Goal: Transaction & Acquisition: Purchase product/service

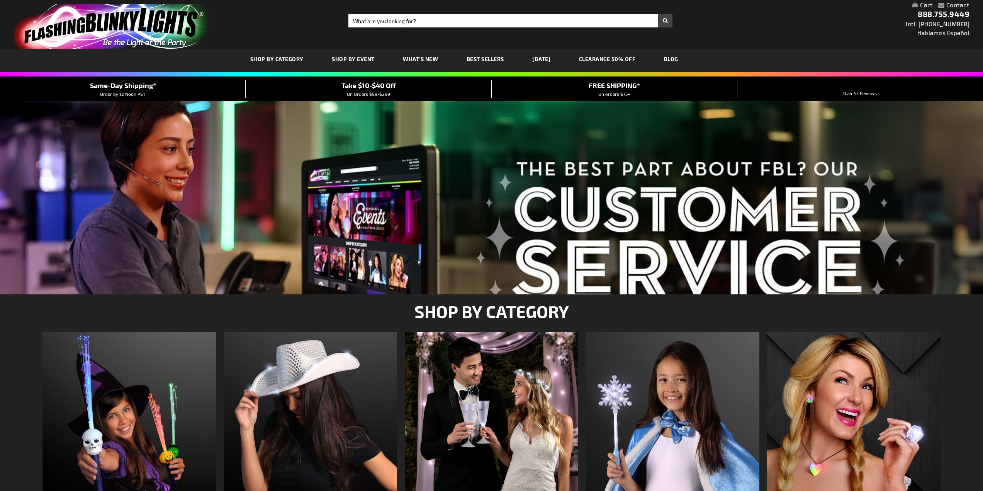
scroll to position [242, 0]
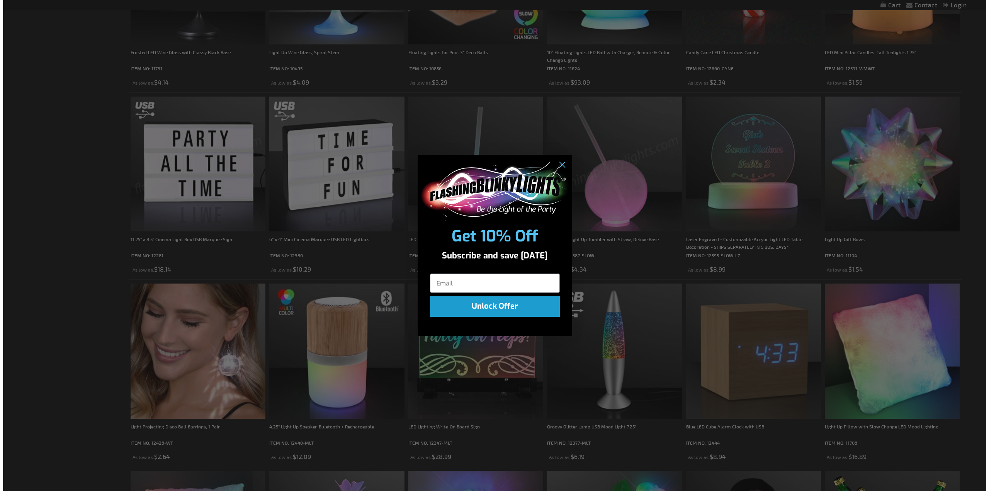
scroll to position [581, 0]
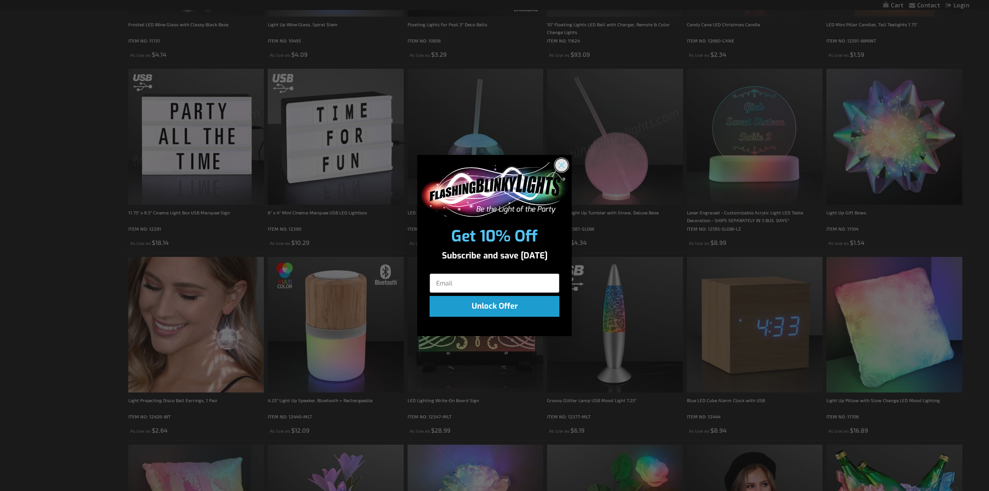
click at [563, 167] on icon "Close dialog" at bounding box center [561, 165] width 5 height 5
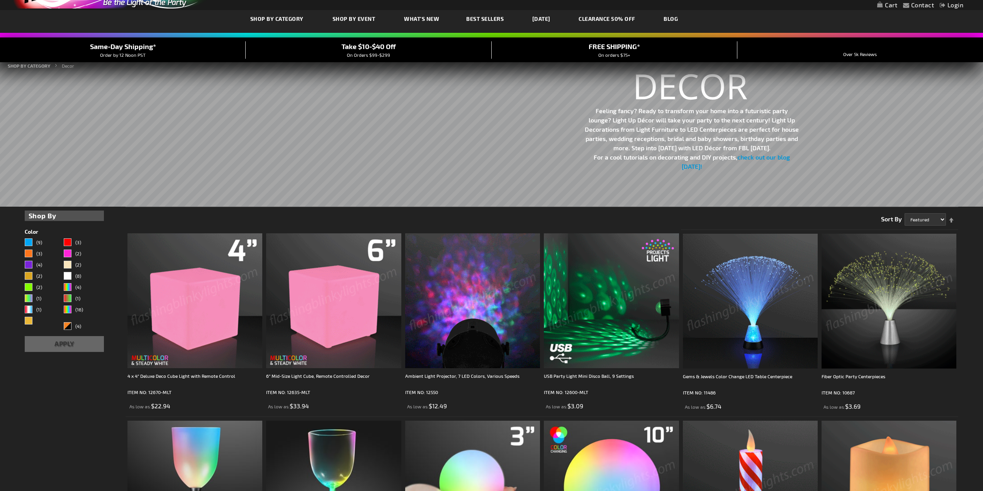
scroll to position [0, 0]
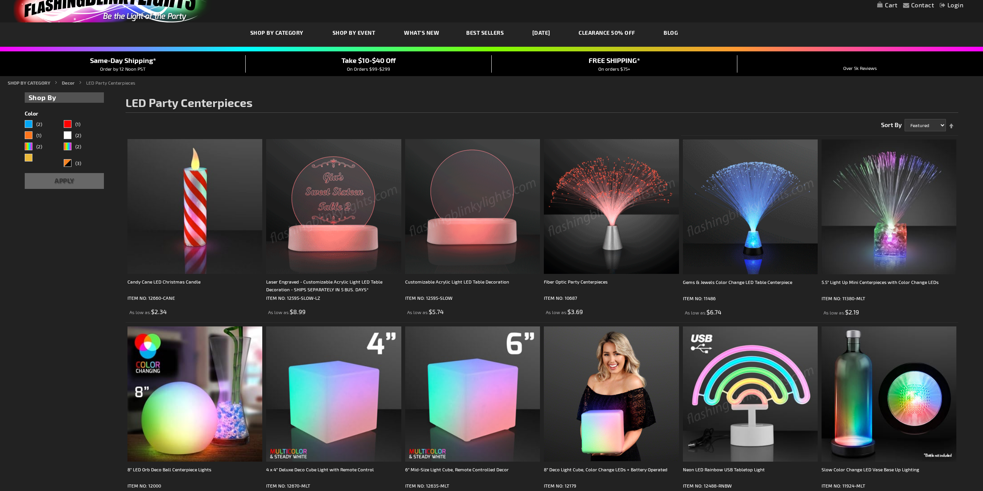
scroll to position [155, 0]
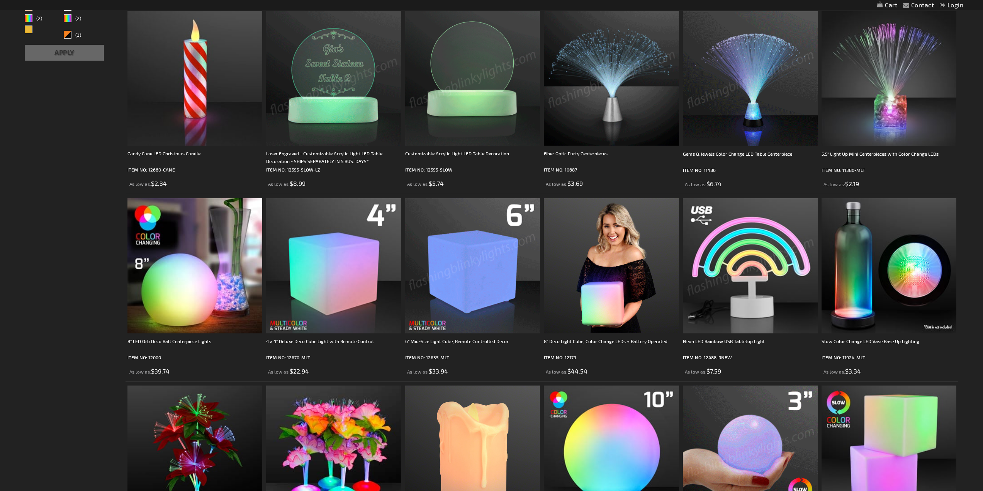
click at [453, 258] on img at bounding box center [472, 265] width 135 height 135
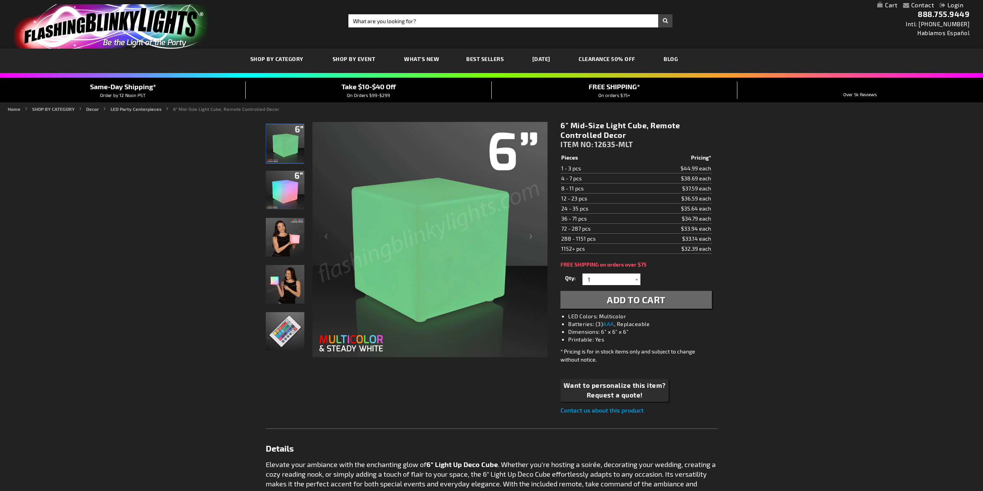
scroll to position [39, 0]
